Goal: Task Accomplishment & Management: Complete application form

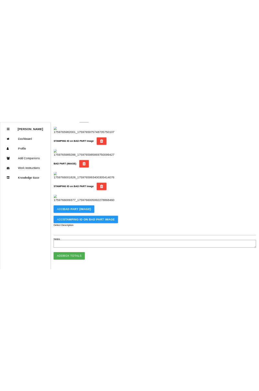
scroll to position [355, 0]
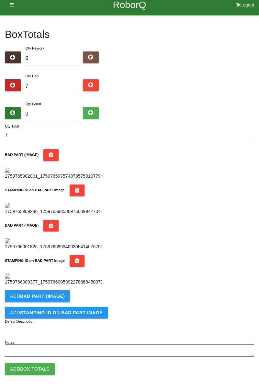
click at [52, 296] on b "BAD PART (IMAGE)" at bounding box center [42, 296] width 45 height 5
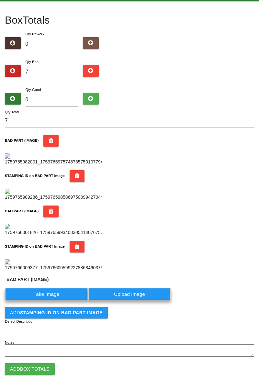
click at [51, 301] on label "Take Image" at bounding box center [46, 294] width 83 height 13
click at [0, 0] on \(IMAGE\) "Take Image" at bounding box center [0, 0] width 0 height 0
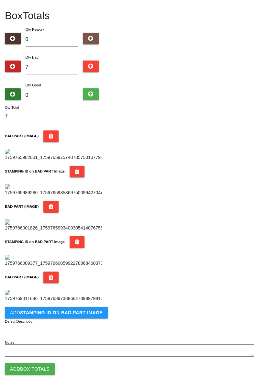
scroll to position [461, 0]
click at [72, 317] on button "Add STAMPING ID on BAD PART Image" at bounding box center [56, 313] width 103 height 12
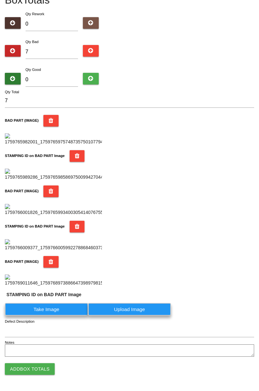
click at [68, 316] on label "Take Image" at bounding box center [46, 309] width 83 height 13
click at [0, 0] on PART "Take Image" at bounding box center [0, 0] width 0 height 0
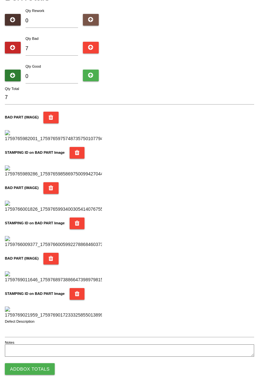
scroll to position [0, 0]
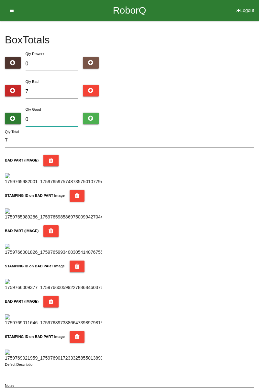
click at [51, 114] on input "0" at bounding box center [52, 120] width 53 height 14
type input "7"
type input "14"
type input "77"
type input "84"
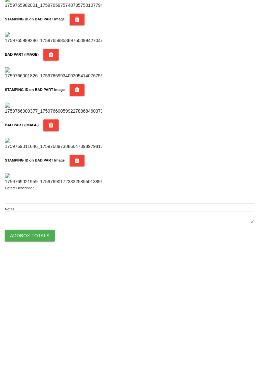
type input "77"
click at [45, 371] on button "Add Box Totals" at bounding box center [30, 369] width 50 height 12
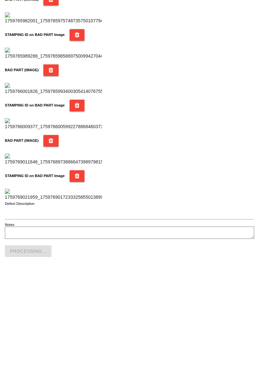
scroll to position [568, 0]
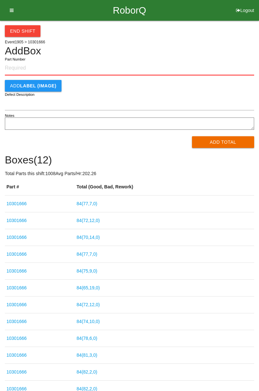
click at [97, 206] on link "84 ( 77 , 7 , 0 )" at bounding box center [87, 203] width 21 height 5
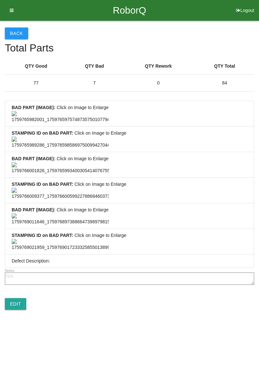
scroll to position [482, 0]
click at [24, 310] on link "Edit" at bounding box center [15, 304] width 21 height 12
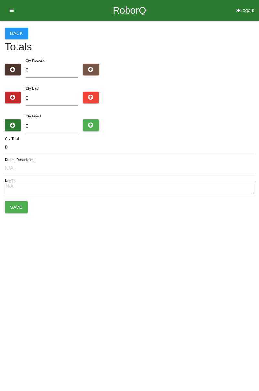
type input "7"
type input "77"
type input "84"
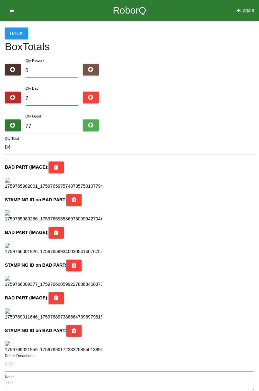
click at [49, 100] on input "7" at bounding box center [52, 99] width 53 height 14
click at [54, 127] on input "77" at bounding box center [52, 127] width 53 height 14
type input "7"
type input "14"
type input "0"
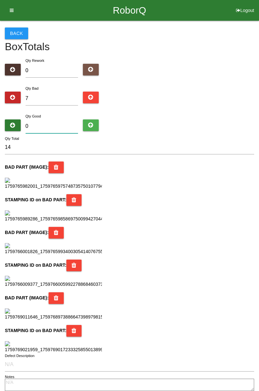
type input "7"
type input "0"
click at [57, 98] on input "7" at bounding box center [52, 99] width 53 height 14
type input "0"
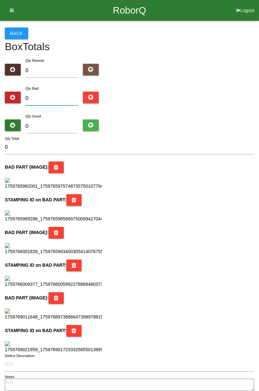
type input "1"
type input "12"
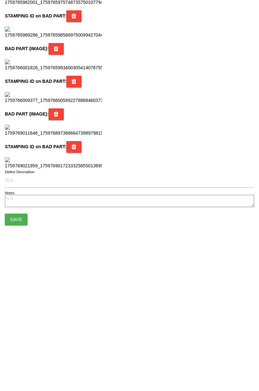
scroll to position [575, 0]
type input "12"
click at [22, 351] on button "Save" at bounding box center [16, 353] width 23 height 12
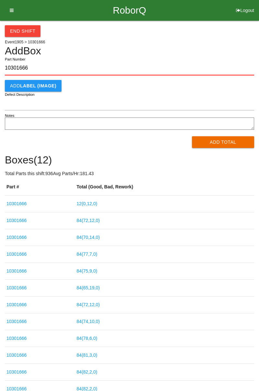
type input "10301666"
click at [232, 143] on button "Add Total" at bounding box center [223, 142] width 63 height 12
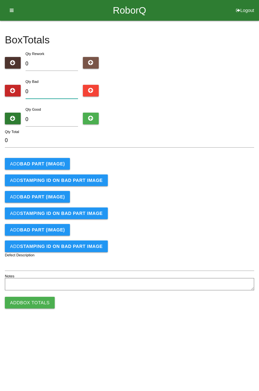
click at [58, 91] on input "0" at bounding box center [52, 92] width 53 height 14
click at [56, 89] on input "0" at bounding box center [52, 92] width 53 height 14
type input "8"
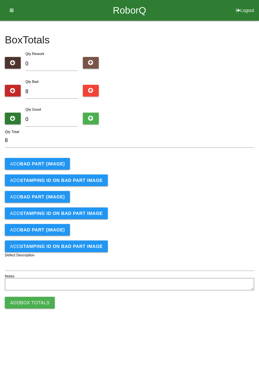
click at [57, 164] on b "BAD PART (IMAGE)" at bounding box center [42, 163] width 45 height 5
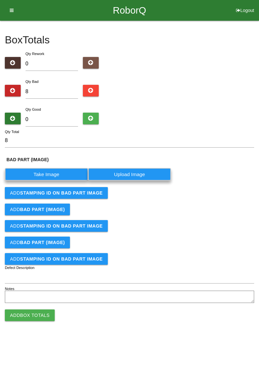
click at [59, 176] on label "Take Image" at bounding box center [46, 174] width 83 height 13
click at [0, 0] on \(IMAGE\) "Take Image" at bounding box center [0, 0] width 0 height 0
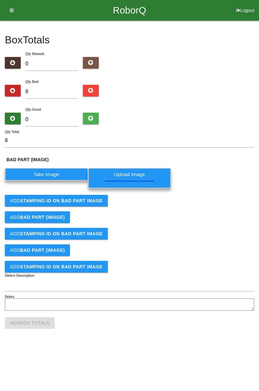
click at [75, 200] on b "STAMPING ID on BAD PART Image" at bounding box center [61, 200] width 83 height 5
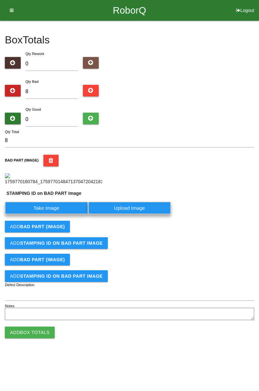
scroll to position [51, 0]
click at [57, 214] on label "Take Image" at bounding box center [46, 208] width 83 height 13
click at [0, 0] on PART "Take Image" at bounding box center [0, 0] width 0 height 0
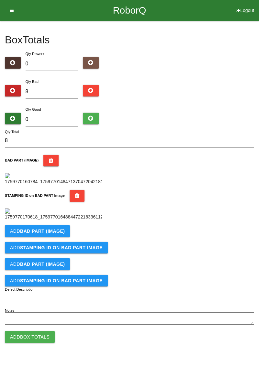
scroll to position [143, 0]
click at [55, 237] on button "Add BAD PART (IMAGE)" at bounding box center [37, 231] width 65 height 12
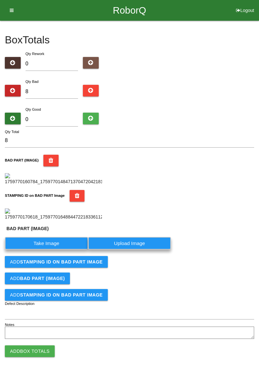
click at [54, 250] on label "Take Image" at bounding box center [46, 243] width 83 height 13
click at [0, 0] on \(IMAGE\) "Take Image" at bounding box center [0, 0] width 0 height 0
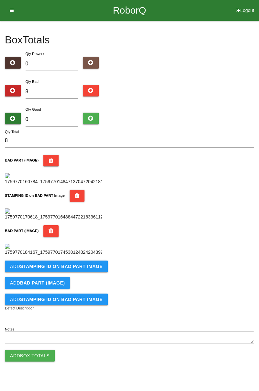
scroll to position [249, 0]
click at [96, 272] on button "Add STAMPING ID on BAD PART Image" at bounding box center [56, 267] width 103 height 12
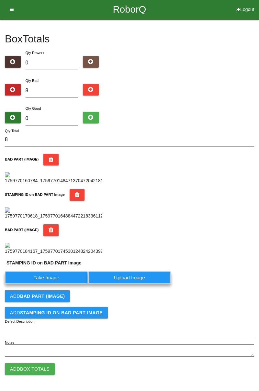
click at [59, 284] on label "Take Image" at bounding box center [46, 277] width 83 height 13
click at [0, 0] on PART "Take Image" at bounding box center [0, 0] width 0 height 0
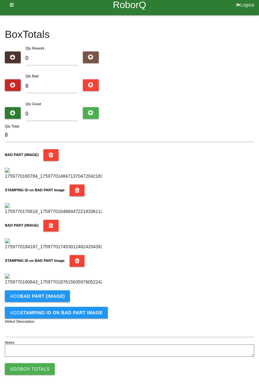
scroll to position [313, 0]
click at [56, 302] on button "Add BAD PART (IMAGE)" at bounding box center [37, 297] width 65 height 12
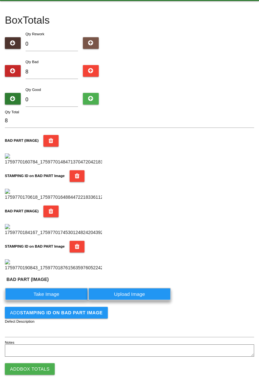
click at [52, 301] on label "Take Image" at bounding box center [46, 294] width 83 height 13
click at [0, 0] on \(IMAGE\) "Take Image" at bounding box center [0, 0] width 0 height 0
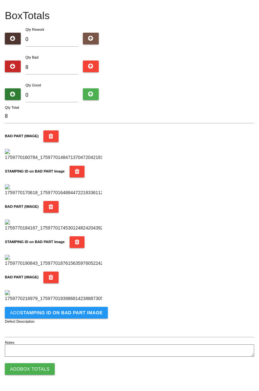
scroll to position [461, 0]
click at [63, 314] on b "STAMPING ID on BAD PART Image" at bounding box center [61, 312] width 83 height 5
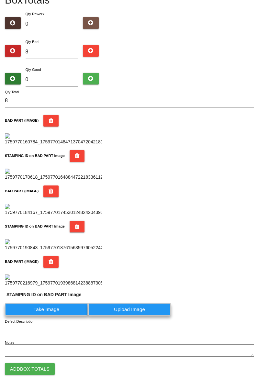
scroll to position [477, 0]
click at [62, 310] on label "Take Image" at bounding box center [46, 309] width 83 height 13
click at [0, 0] on PART "Take Image" at bounding box center [0, 0] width 0 height 0
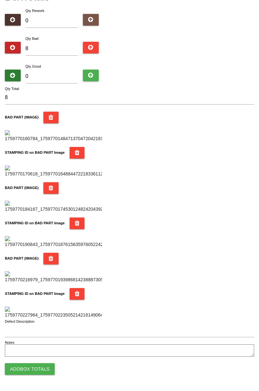
scroll to position [0, 0]
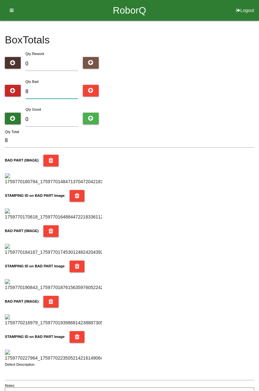
click at [58, 89] on input "8" at bounding box center [52, 92] width 53 height 14
click at [54, 117] on input "0" at bounding box center [52, 120] width 53 height 14
type input "7"
type input "15"
type input "76"
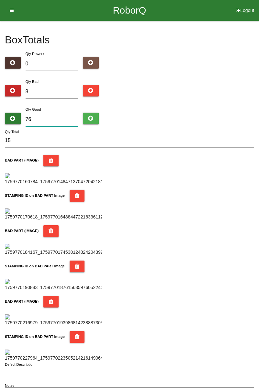
type input "84"
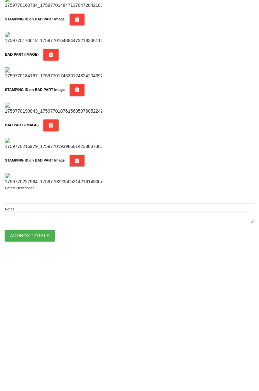
type input "76"
click at [41, 373] on button "Add Box Totals" at bounding box center [30, 369] width 50 height 12
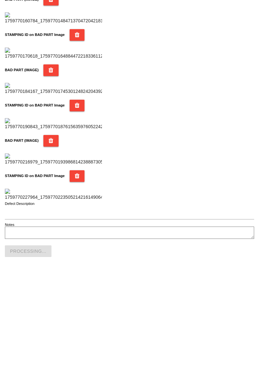
scroll to position [568, 0]
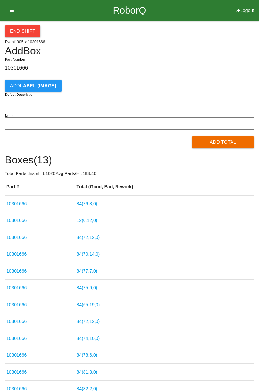
type input "10301666"
click at [218, 137] on button "Add Total" at bounding box center [223, 142] width 63 height 12
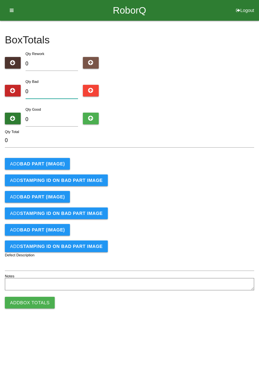
click at [57, 89] on input "0" at bounding box center [52, 92] width 53 height 14
type input "6"
click at [55, 164] on b "BAD PART (IMAGE)" at bounding box center [42, 163] width 45 height 5
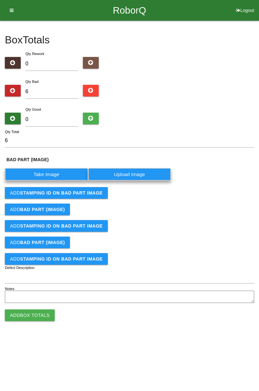
click at [57, 176] on label "Take Image" at bounding box center [46, 174] width 83 height 13
click at [0, 0] on \(IMAGE\) "Take Image" at bounding box center [0, 0] width 0 height 0
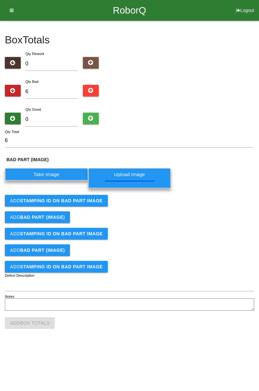
click at [72, 203] on button "Add STAMPING ID on BAD PART Image" at bounding box center [56, 201] width 103 height 12
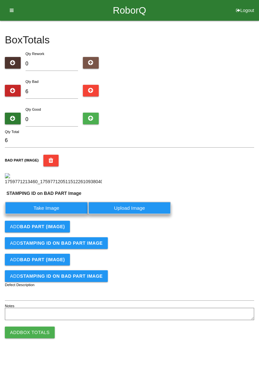
scroll to position [51, 0]
click at [59, 214] on label "Take Image" at bounding box center [46, 208] width 83 height 13
click at [0, 0] on PART "Take Image" at bounding box center [0, 0] width 0 height 0
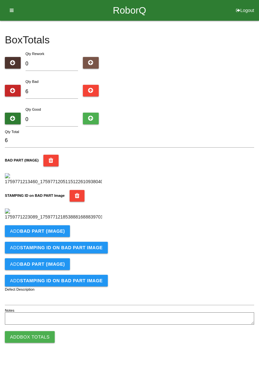
scroll to position [143, 0]
click at [46, 237] on button "Add BAD PART (IMAGE)" at bounding box center [37, 231] width 65 height 12
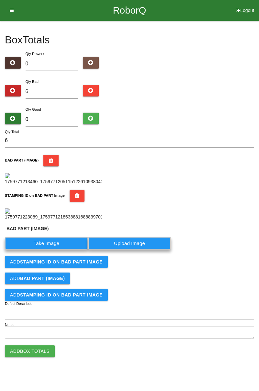
click at [46, 250] on label "Take Image" at bounding box center [46, 243] width 83 height 13
click at [0, 0] on \(IMAGE\) "Take Image" at bounding box center [0, 0] width 0 height 0
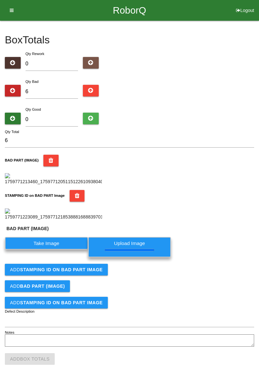
click at [67, 276] on button "Add STAMPING ID on BAD PART Image" at bounding box center [56, 270] width 103 height 12
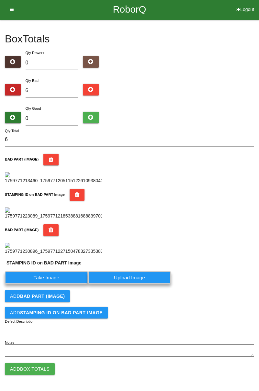
scroll to position [263, 0]
click at [63, 278] on label "Take Image" at bounding box center [46, 277] width 83 height 13
click at [0, 0] on PART "Take Image" at bounding box center [0, 0] width 0 height 0
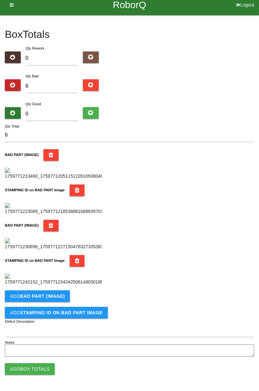
scroll to position [355, 0]
click at [58, 292] on button "Add BAD PART (IMAGE)" at bounding box center [37, 297] width 65 height 12
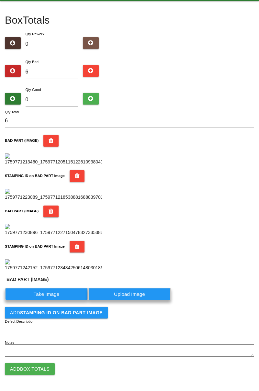
click at [56, 301] on label "Take Image" at bounding box center [46, 294] width 83 height 13
click at [0, 0] on \(IMAGE\) "Take Image" at bounding box center [0, 0] width 0 height 0
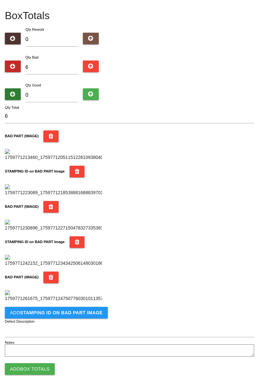
scroll to position [461, 0]
click at [79, 316] on button "Add STAMPING ID on BAD PART Image" at bounding box center [56, 313] width 103 height 12
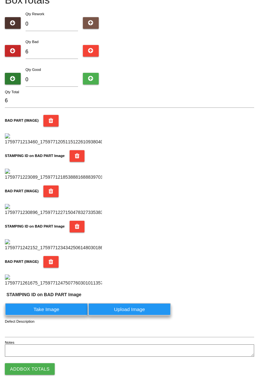
click at [51, 316] on label "Take Image" at bounding box center [46, 309] width 83 height 13
click at [0, 0] on PART "Take Image" at bounding box center [0, 0] width 0 height 0
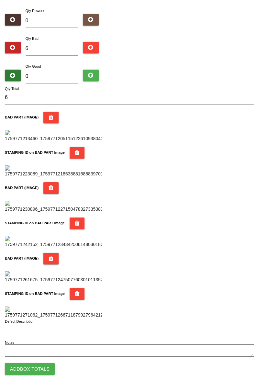
scroll to position [0, 0]
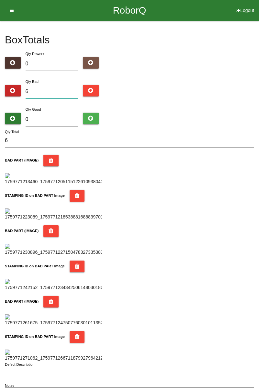
click at [51, 90] on input "6" at bounding box center [52, 92] width 53 height 14
type input "0"
type input "8"
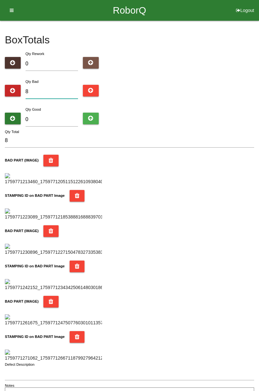
type input "8"
click at [58, 116] on input "0" at bounding box center [52, 120] width 53 height 14
type input "7"
type input "15"
type input "76"
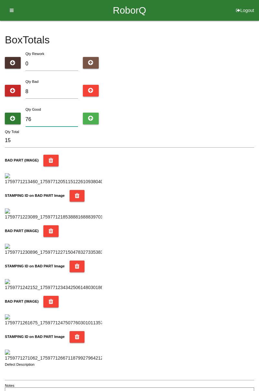
type input "84"
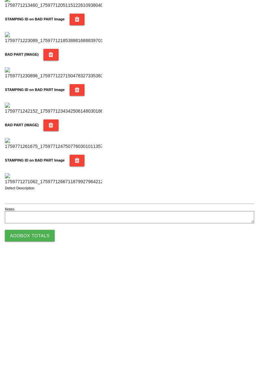
type input "76"
click at [43, 368] on button "Add Box Totals" at bounding box center [30, 369] width 50 height 12
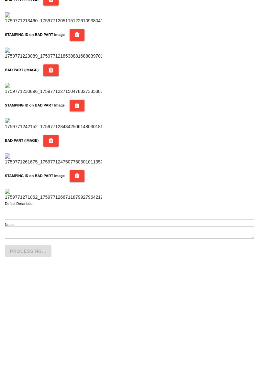
scroll to position [568, 0]
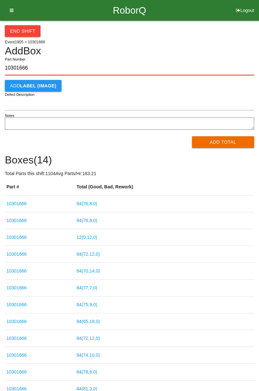
type input "10301666"
click at [227, 144] on button "Add Total" at bounding box center [223, 142] width 63 height 12
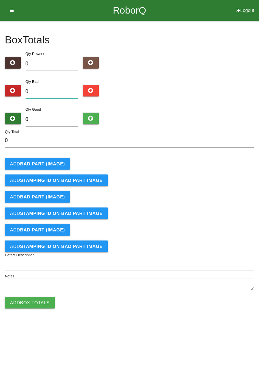
click at [56, 89] on input "0" at bounding box center [52, 92] width 53 height 14
type input "3"
click at [46, 163] on b "BAD PART (IMAGE)" at bounding box center [42, 163] width 45 height 5
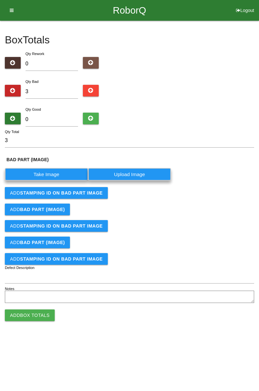
click at [52, 176] on label "Take Image" at bounding box center [46, 174] width 83 height 13
click at [0, 0] on \(IMAGE\) "Take Image" at bounding box center [0, 0] width 0 height 0
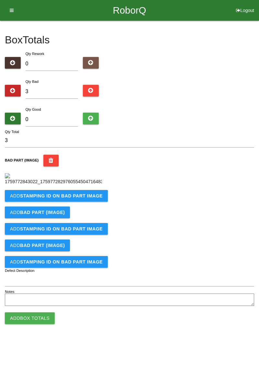
scroll to position [36, 0]
click at [87, 202] on button "Add STAMPING ID on BAD PART Image" at bounding box center [56, 196] width 103 height 12
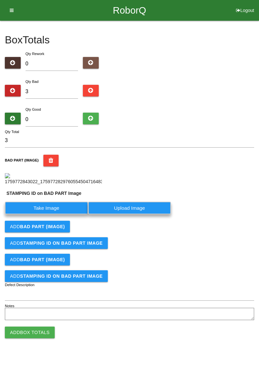
click at [58, 214] on label "Take Image" at bounding box center [46, 208] width 83 height 13
click at [0, 0] on PART "Take Image" at bounding box center [0, 0] width 0 height 0
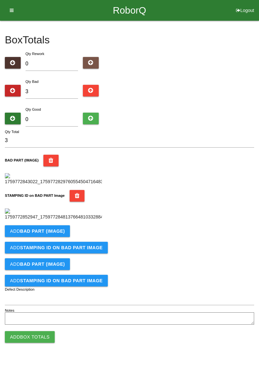
scroll to position [143, 0]
click at [56, 234] on b "BAD PART (IMAGE)" at bounding box center [42, 231] width 45 height 5
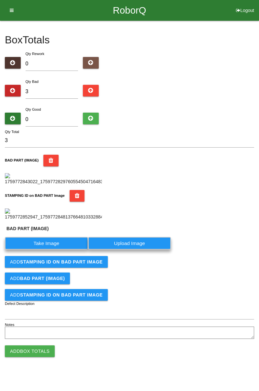
click at [55, 250] on label "Take Image" at bounding box center [46, 243] width 83 height 13
click at [0, 0] on \(IMAGE\) "Take Image" at bounding box center [0, 0] width 0 height 0
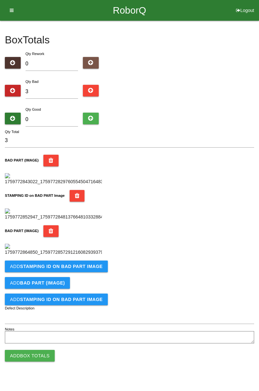
scroll to position [249, 0]
click at [77, 272] on button "Add STAMPING ID on BAD PART Image" at bounding box center [56, 267] width 103 height 12
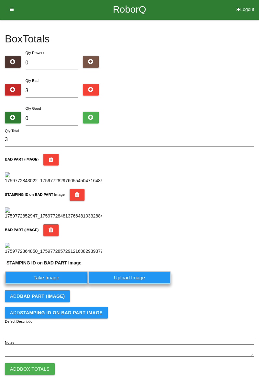
click at [67, 284] on label "Take Image" at bounding box center [46, 277] width 83 height 13
click at [0, 0] on PART "Take Image" at bounding box center [0, 0] width 0 height 0
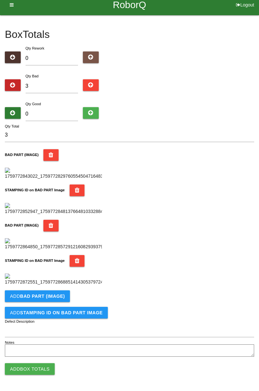
scroll to position [355, 0]
click at [54, 299] on b "BAD PART (IMAGE)" at bounding box center [42, 296] width 45 height 5
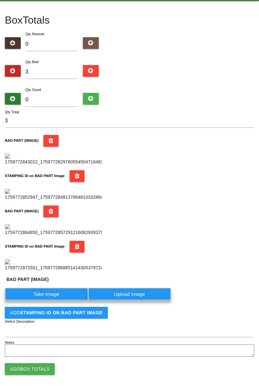
click at [48, 301] on label "Take Image" at bounding box center [46, 294] width 83 height 13
click at [0, 0] on \(IMAGE\) "Take Image" at bounding box center [0, 0] width 0 height 0
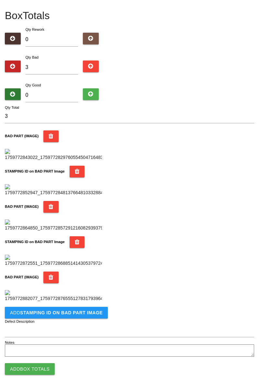
scroll to position [461, 0]
click at [48, 315] on b "STAMPING ID on BAD PART Image" at bounding box center [61, 312] width 83 height 5
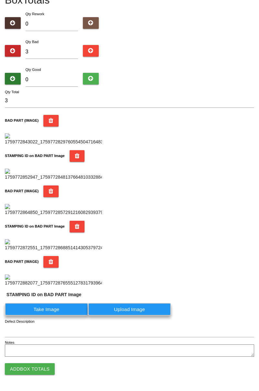
click at [49, 316] on label "Take Image" at bounding box center [46, 309] width 83 height 13
click at [0, 0] on PART "Take Image" at bounding box center [0, 0] width 0 height 0
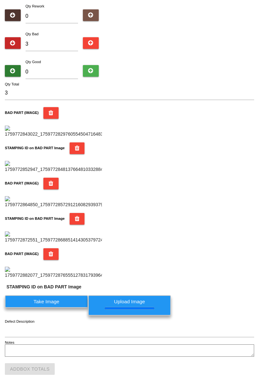
scroll to position [0, 0]
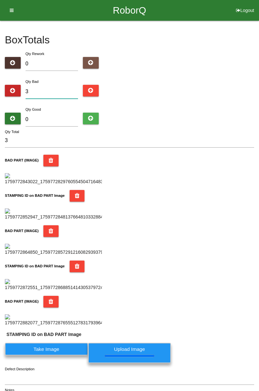
click at [65, 91] on input "3" at bounding box center [52, 92] width 53 height 14
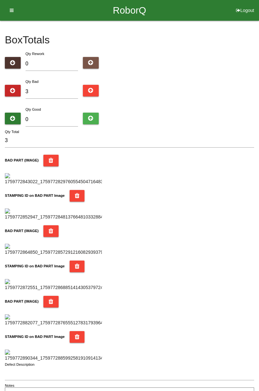
click at [259, 114] on div "Box Totals Translate Weight Weight unit: Rework Weight Bad Weight Good Weight 0…" at bounding box center [129, 211] width 259 height 381
click at [54, 92] on input "3" at bounding box center [52, 92] width 53 height 14
type input "0"
type input "6"
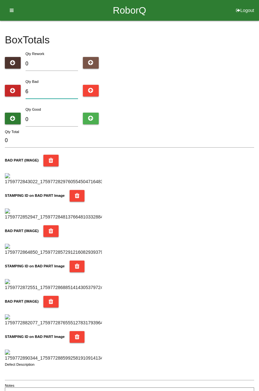
type input "6"
